Goal: Information Seeking & Learning: Learn about a topic

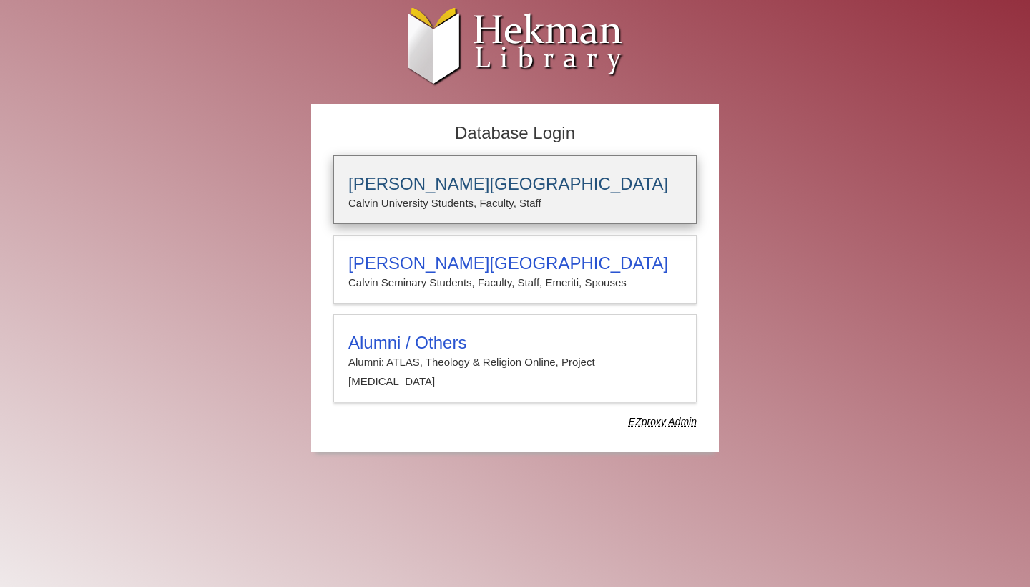
click at [534, 202] on p "Calvin University Students, Faculty, Staff" at bounding box center [514, 203] width 333 height 19
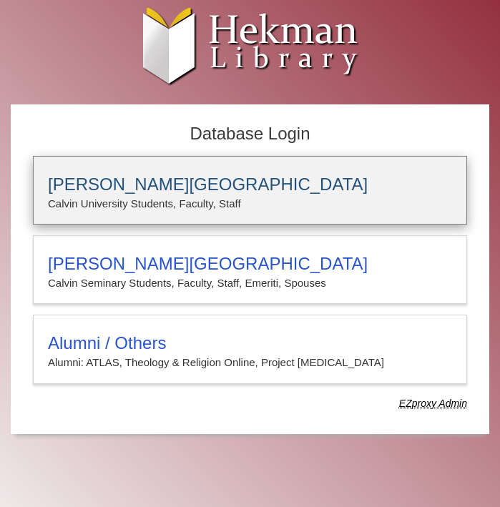
click at [281, 187] on h3 "[PERSON_NAME][GEOGRAPHIC_DATA]" at bounding box center [250, 185] width 404 height 20
click at [205, 183] on h3 "[PERSON_NAME][GEOGRAPHIC_DATA]" at bounding box center [250, 185] width 404 height 20
click at [220, 198] on p "Calvin University Students, Faculty, Staff" at bounding box center [250, 204] width 404 height 19
click at [124, 211] on p "Calvin University Students, Faculty, Staff" at bounding box center [250, 204] width 404 height 19
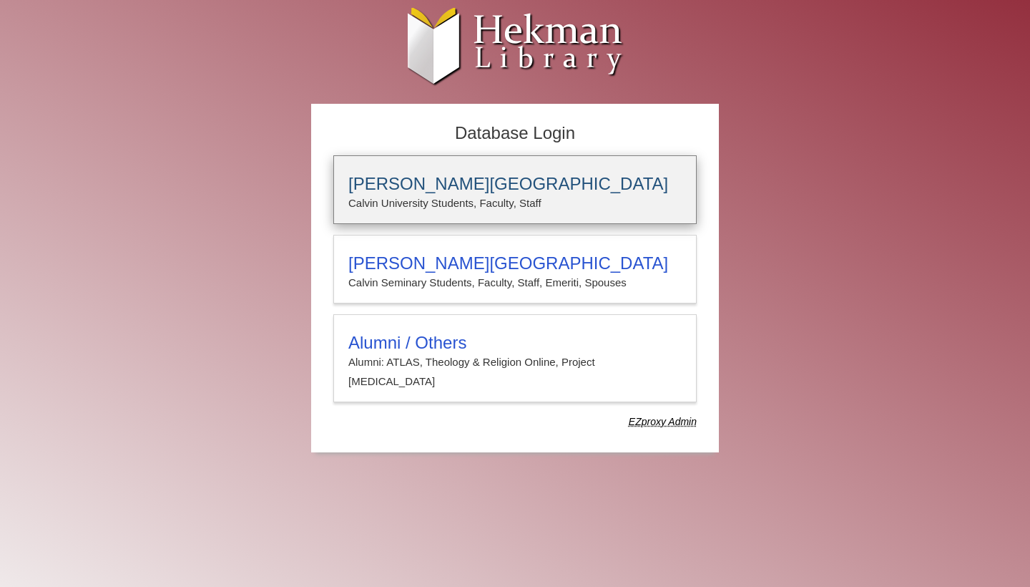
click at [475, 200] on p "Calvin University Students, Faculty, Staff" at bounding box center [514, 203] width 333 height 19
click at [501, 187] on h3 "[PERSON_NAME][GEOGRAPHIC_DATA]" at bounding box center [514, 184] width 333 height 20
